Goal: Information Seeking & Learning: Stay updated

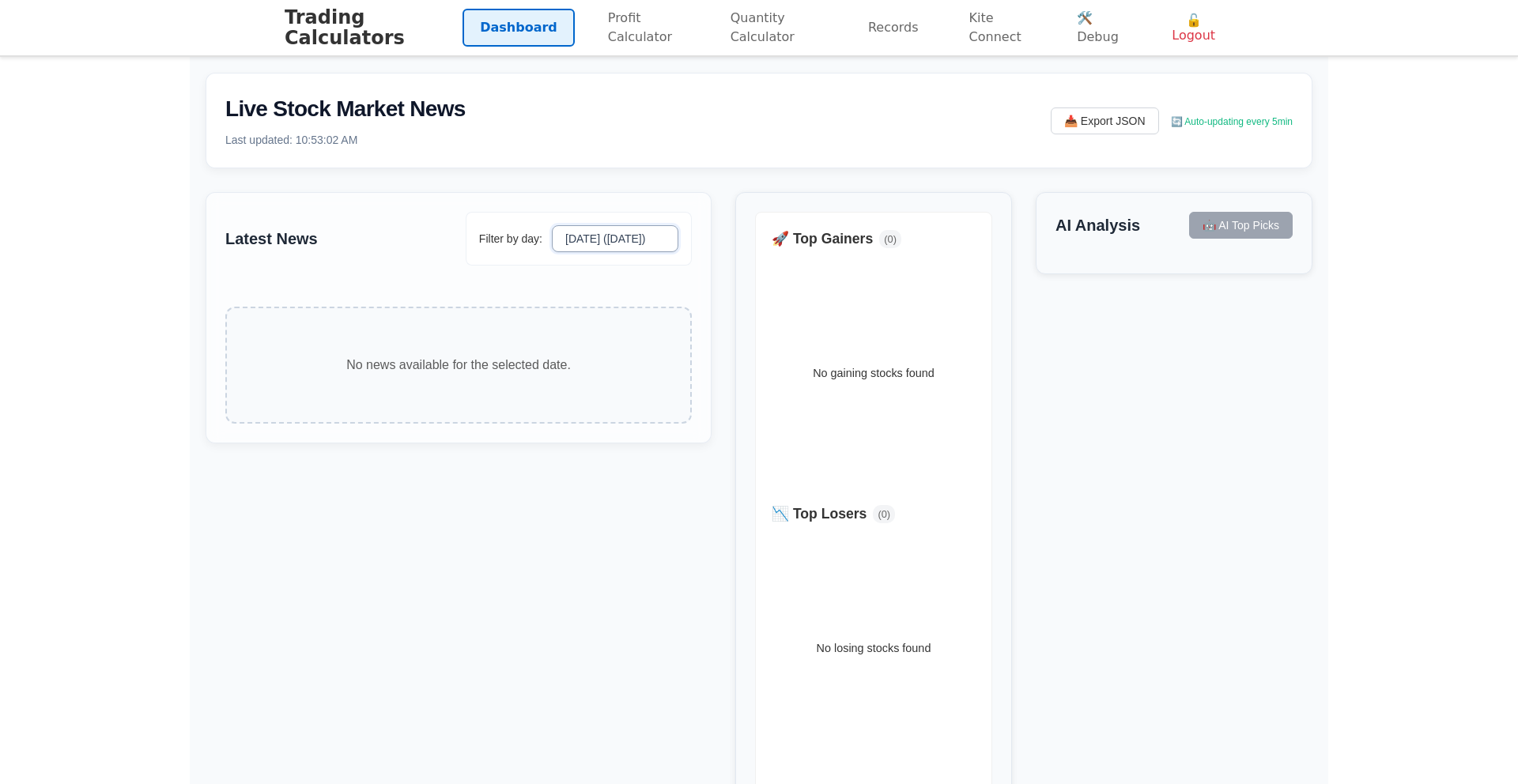
click at [607, 228] on select "[DATE] ([DATE]) [DATE] [DATE]" at bounding box center [614, 239] width 126 height 27
select select "[DATE]"
click at [554, 225] on select "[DATE] ([DATE]) [DATE] [DATE]" at bounding box center [614, 239] width 126 height 27
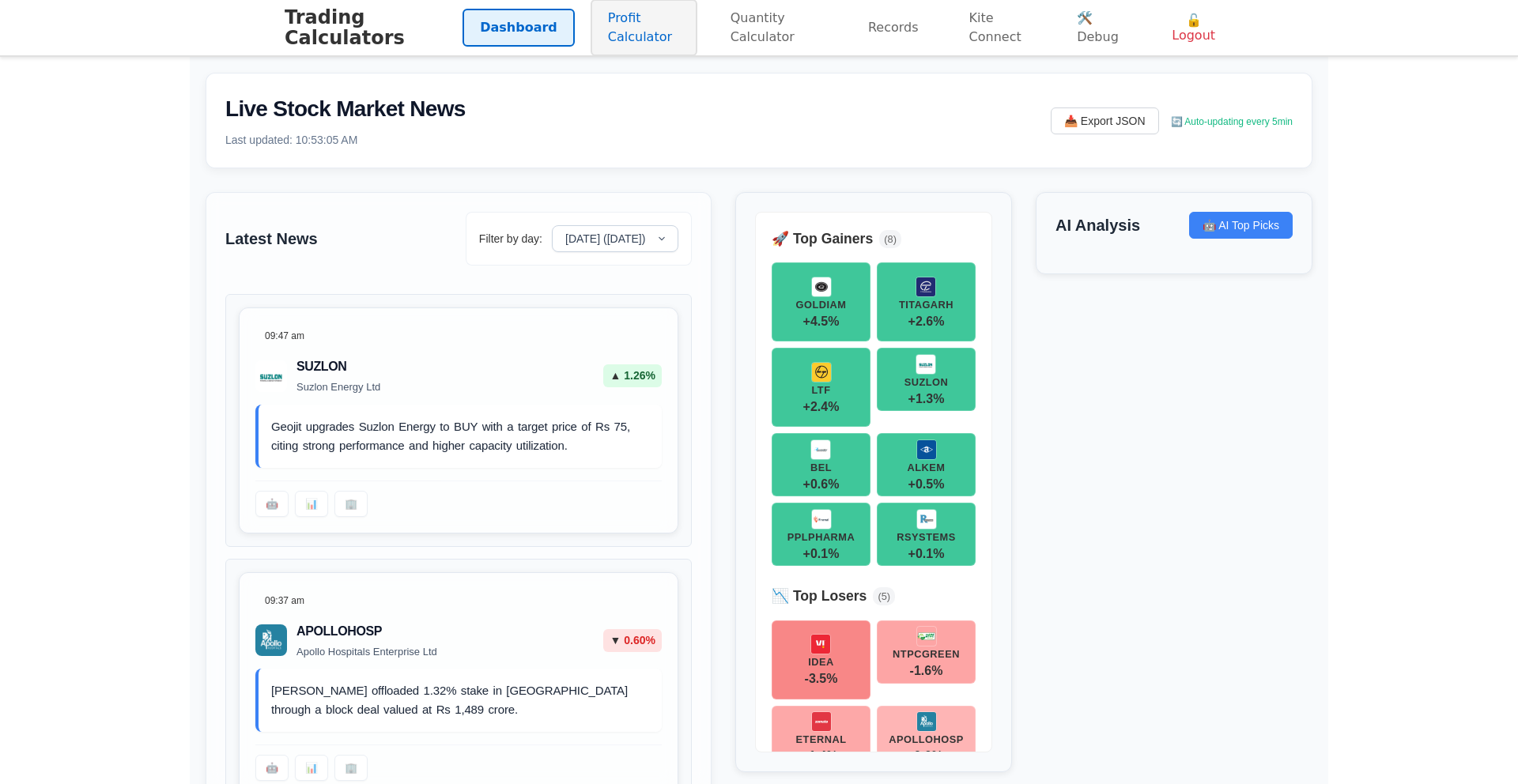
click at [601, 28] on link "Profit Calculator" at bounding box center [644, 27] width 106 height 57
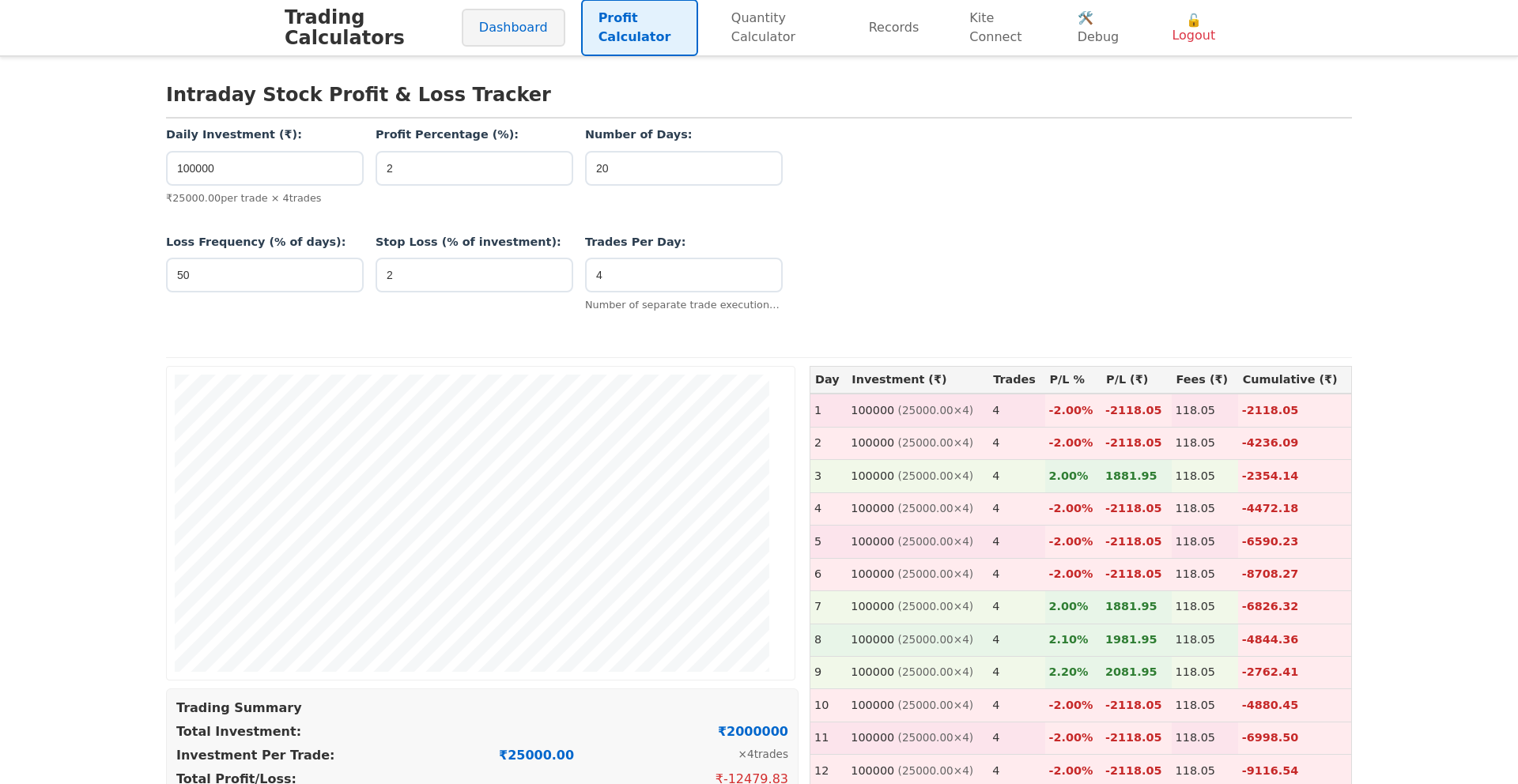
click at [531, 31] on link "Dashboard" at bounding box center [514, 28] width 104 height 38
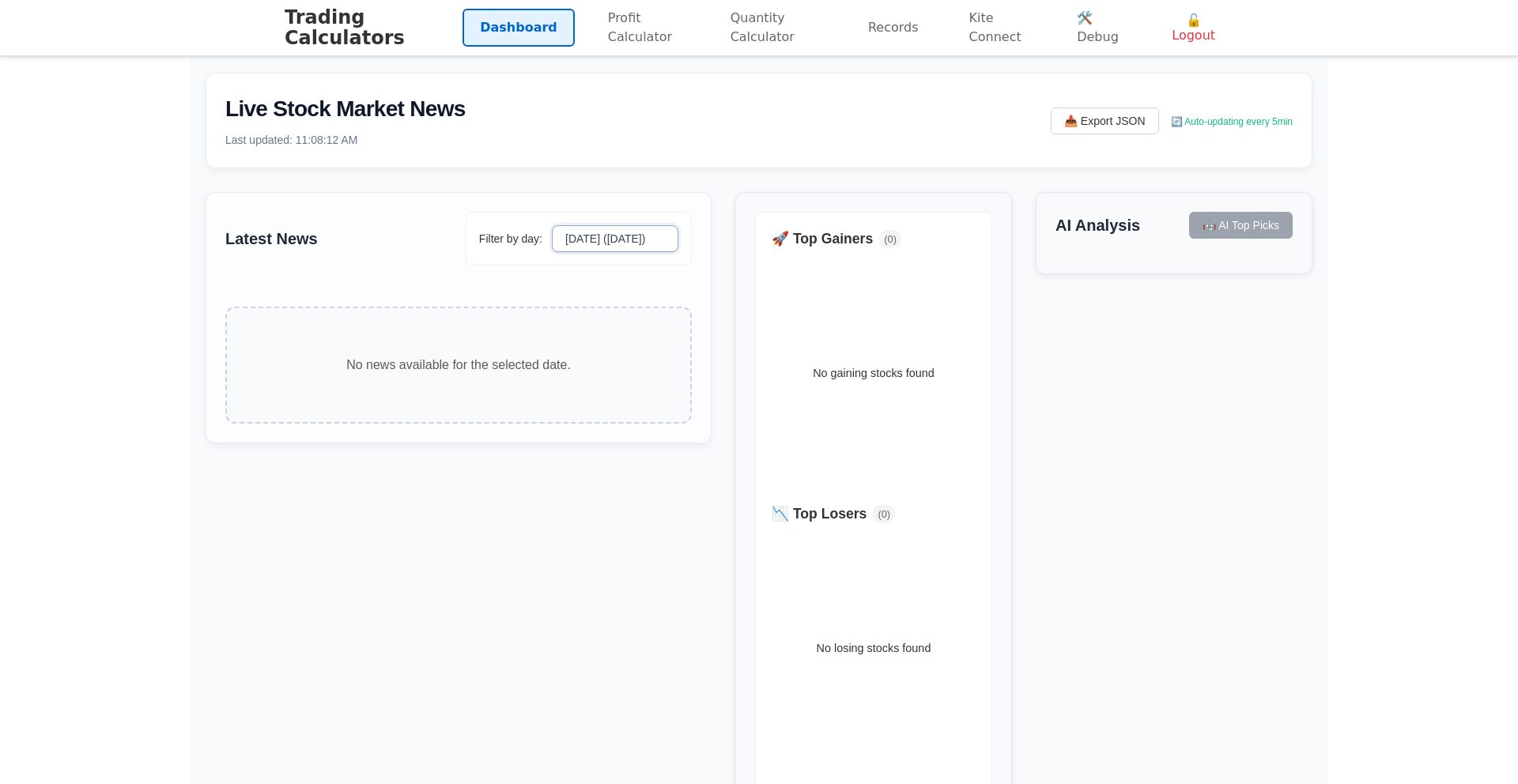
click at [633, 249] on select "[DATE] ([DATE]) [DATE] [DATE]" at bounding box center [614, 239] width 126 height 27
select select "[DATE]"
click at [554, 225] on select "[DATE] ([DATE]) [DATE] [DATE]" at bounding box center [614, 239] width 126 height 27
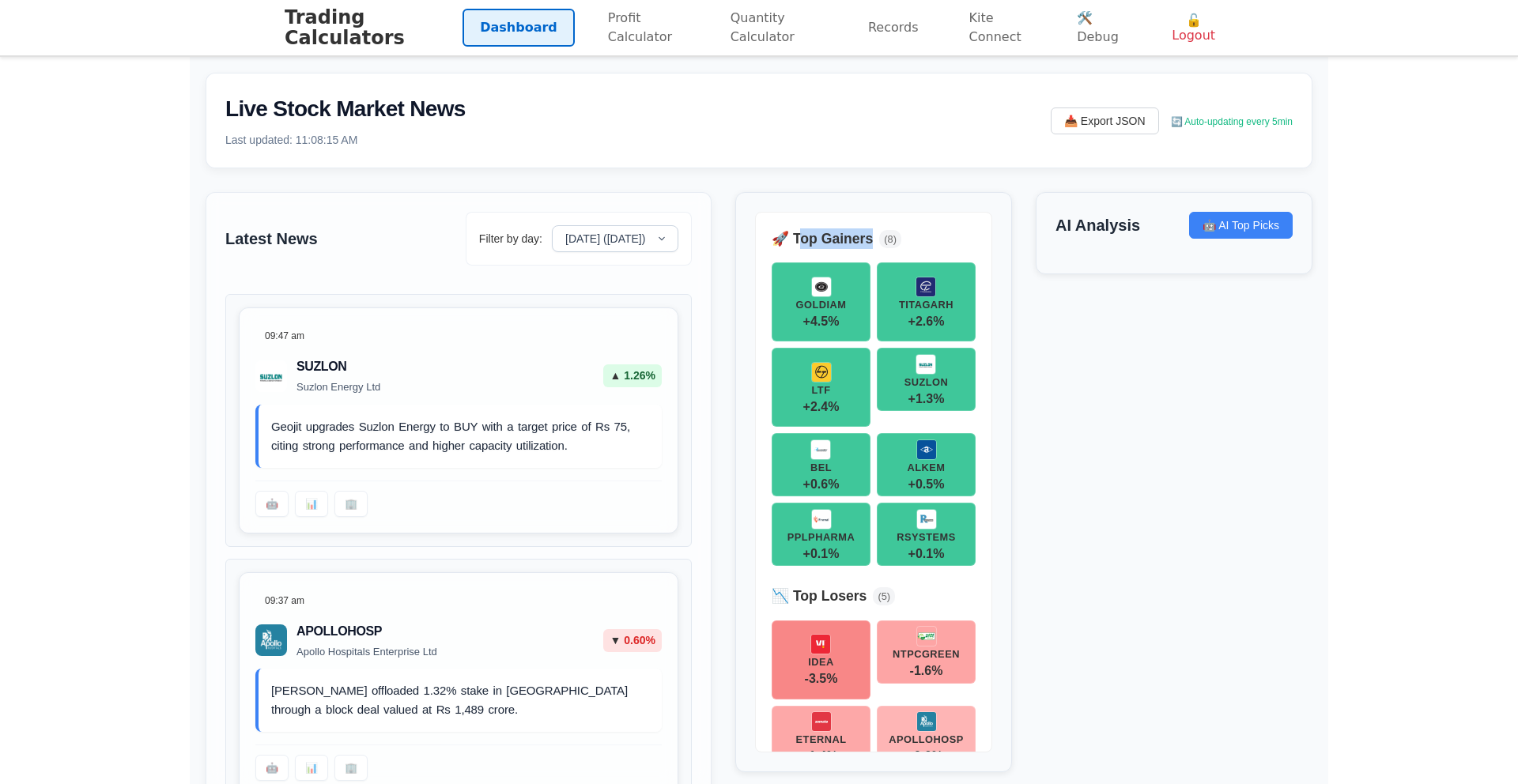
drag, startPoint x: 830, startPoint y: 245, endPoint x: 868, endPoint y: 241, distance: 38.2
click at [868, 241] on div "🚀 Top Gainers ( 8 )" at bounding box center [874, 238] width 204 height 21
click at [864, 241] on h4 "🚀 Top Gainers" at bounding box center [822, 238] width 101 height 21
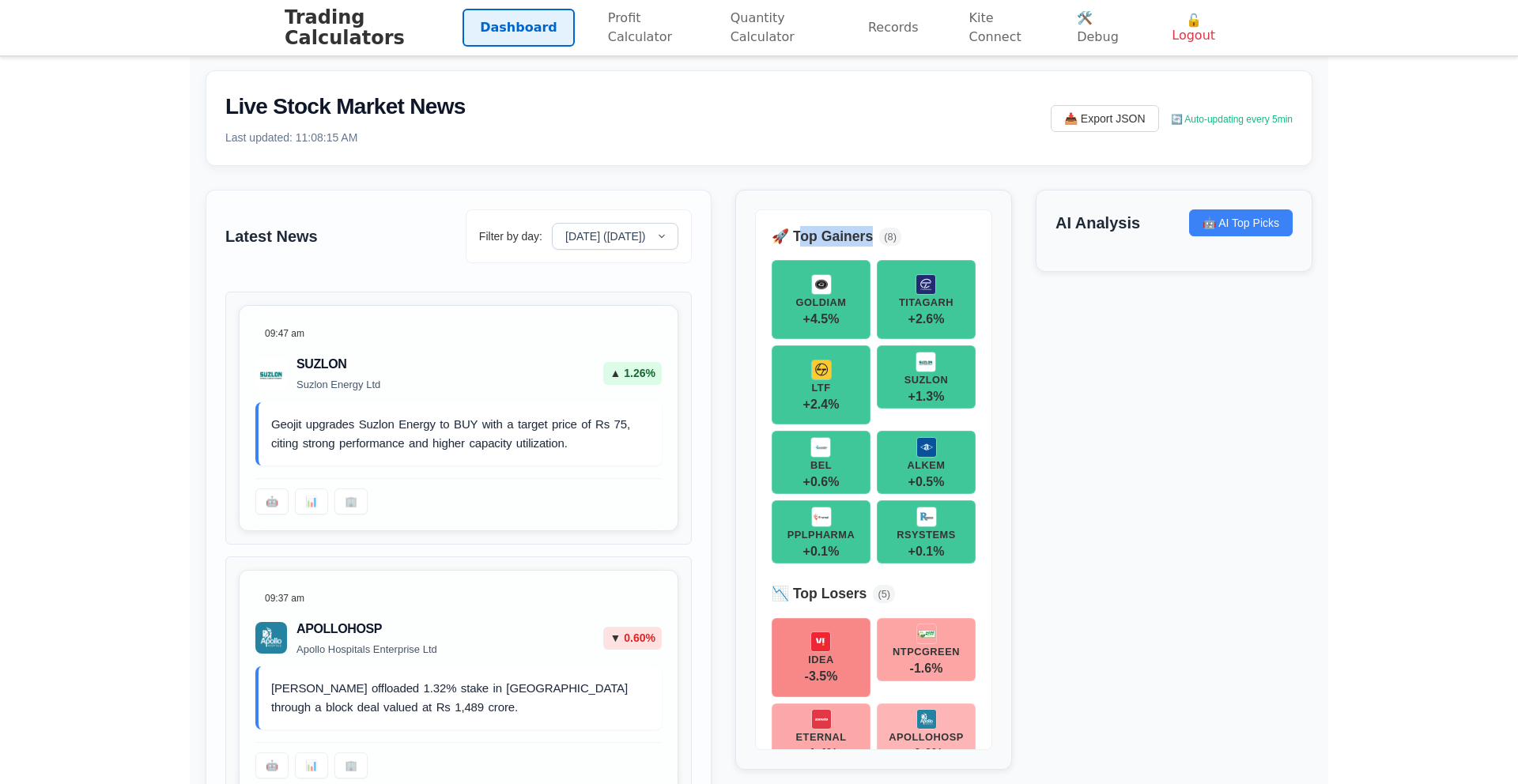
scroll to position [4, 0]
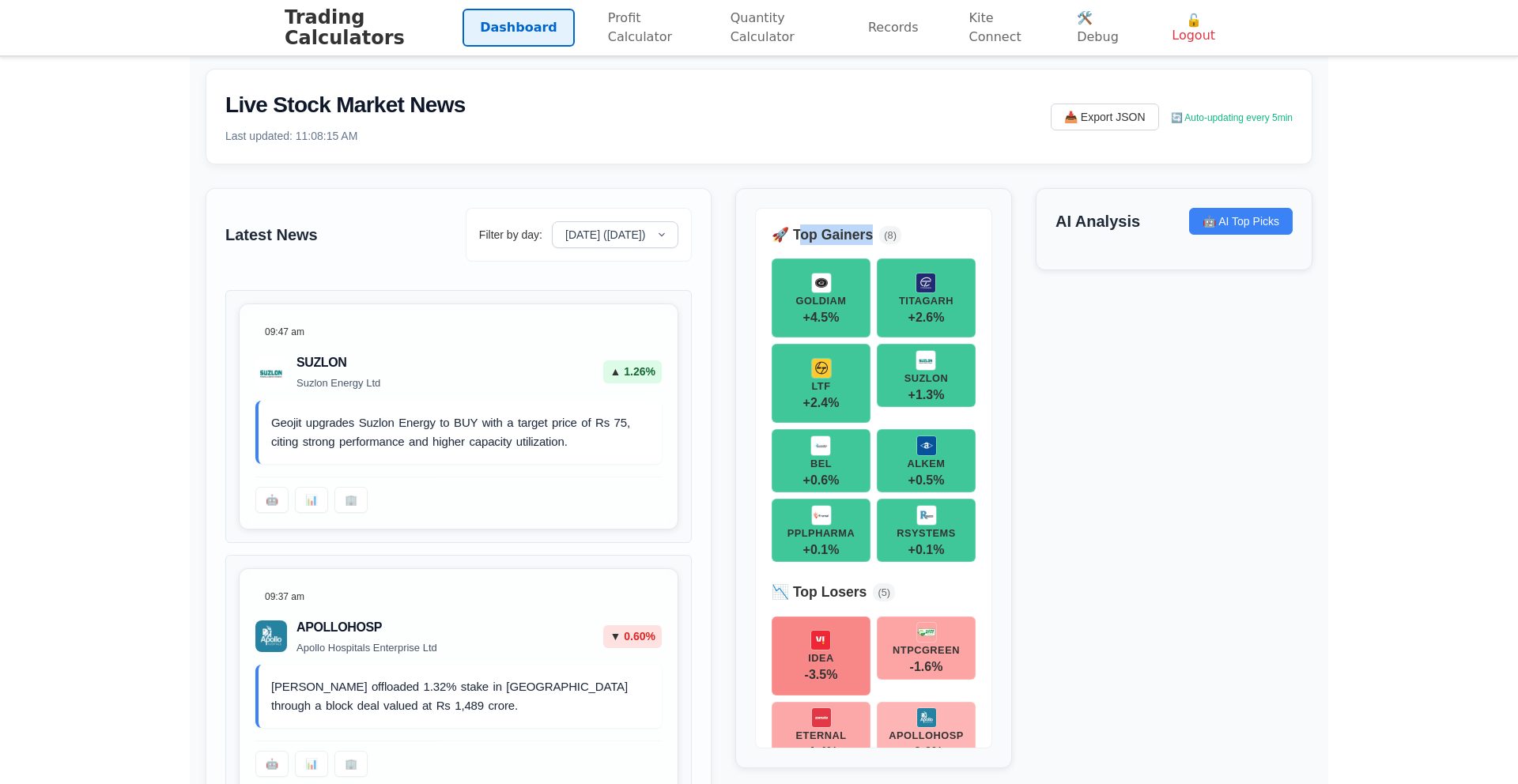
drag, startPoint x: 866, startPoint y: 240, endPoint x: 799, endPoint y: 243, distance: 67.1
click at [795, 241] on div "🚀 Top Gainers ( 8 )" at bounding box center [874, 234] width 204 height 21
drag, startPoint x: 167, startPoint y: 295, endPoint x: 75, endPoint y: 253, distance: 101.1
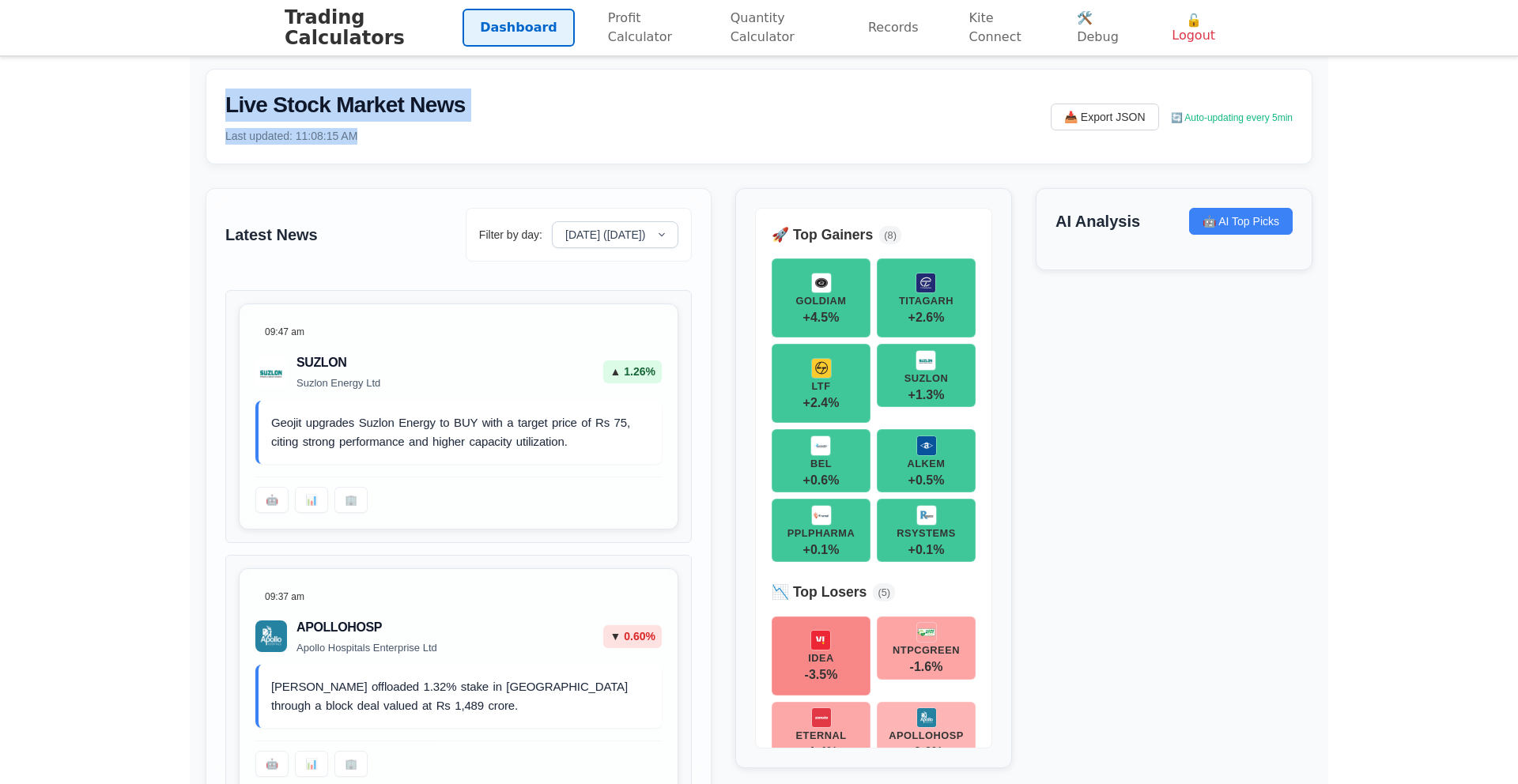
drag, startPoint x: 404, startPoint y: 143, endPoint x: 220, endPoint y: 114, distance: 186.3
click at [220, 114] on div "Live Stock Market News Last updated: 11:08:15 AM 📥 Export JSON 🔄 Auto-updating …" at bounding box center [758, 116] width 1106 height 95
